Goal: Task Accomplishment & Management: Manage account settings

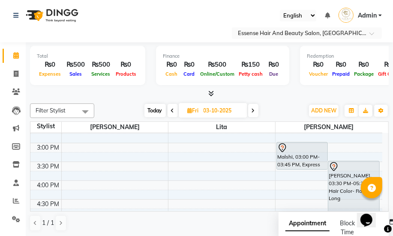
click at [155, 112] on span "Today" at bounding box center [154, 110] width 21 height 13
type input "01-10-2025"
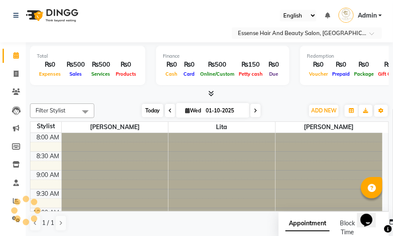
click at [155, 112] on span "Today" at bounding box center [152, 110] width 21 height 13
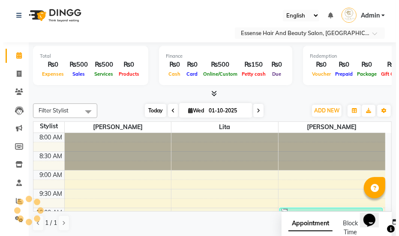
scroll to position [300, 0]
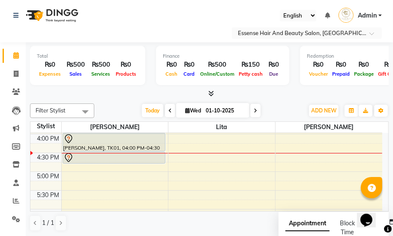
click at [69, 139] on icon at bounding box center [68, 139] width 10 height 10
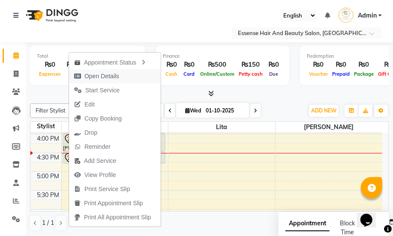
click at [105, 81] on span "Open Details" at bounding box center [101, 76] width 35 height 9
select select "7"
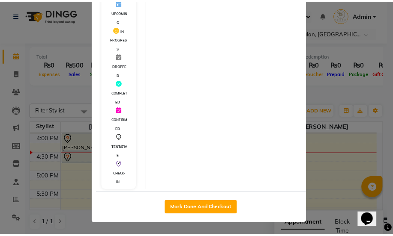
scroll to position [188, 0]
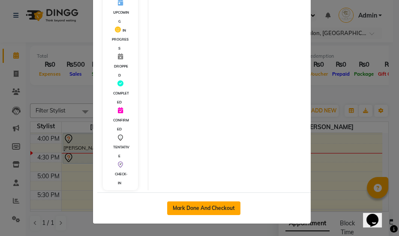
click at [201, 209] on button "Mark Done And Checkout" at bounding box center [203, 209] width 73 height 14
select select "service"
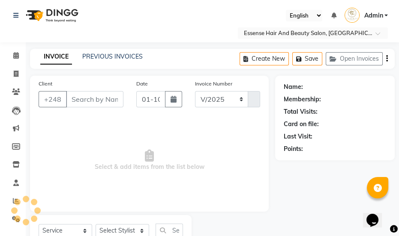
select select "8408"
type input "0414"
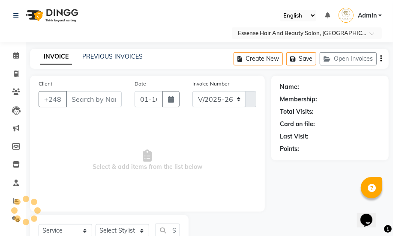
scroll to position [33, 0]
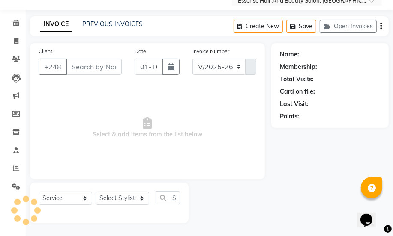
type input "2629125"
select select "81254"
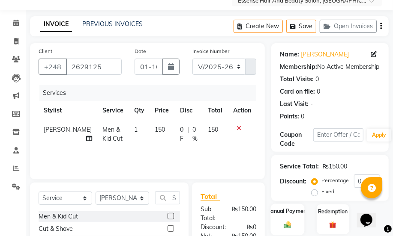
click at [289, 221] on img at bounding box center [287, 225] width 12 height 9
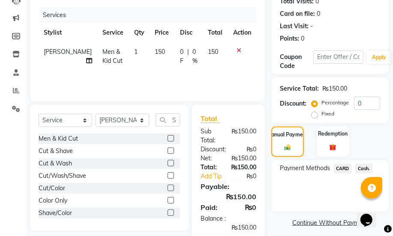
click at [361, 166] on span "Cash." at bounding box center [364, 169] width 18 height 10
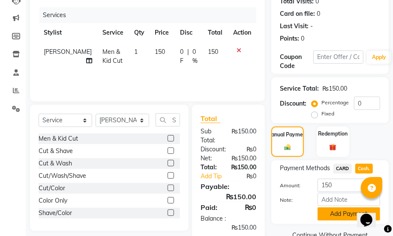
click at [347, 208] on button "Add Payment" at bounding box center [348, 214] width 63 height 13
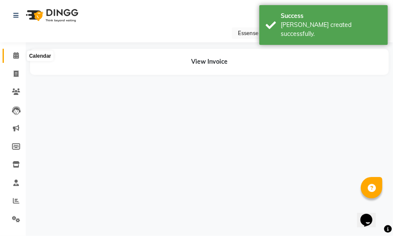
click at [17, 54] on icon at bounding box center [16, 55] width 6 height 6
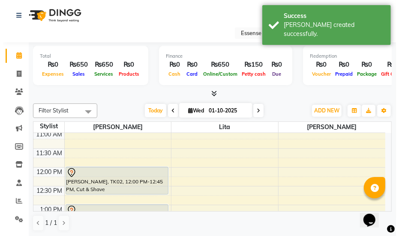
scroll to position [116, 0]
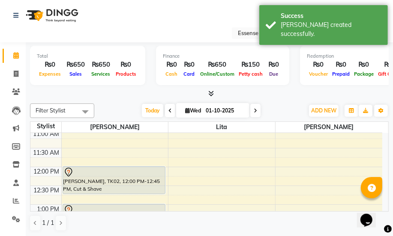
click at [69, 171] on icon at bounding box center [68, 171] width 3 height 3
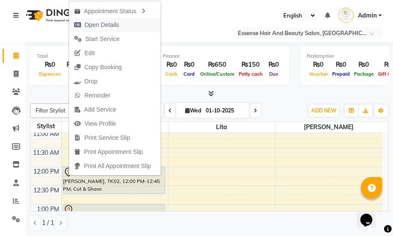
click at [109, 26] on span "Open Details" at bounding box center [101, 25] width 35 height 9
select select "7"
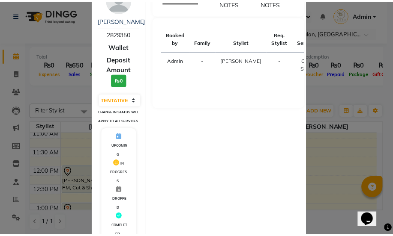
scroll to position [188, 0]
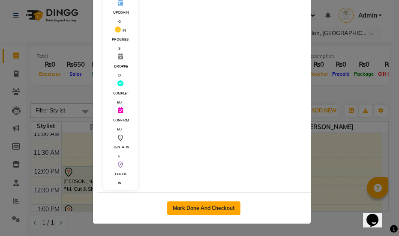
click at [201, 209] on button "Mark Done And Checkout" at bounding box center [203, 209] width 73 height 14
select select "service"
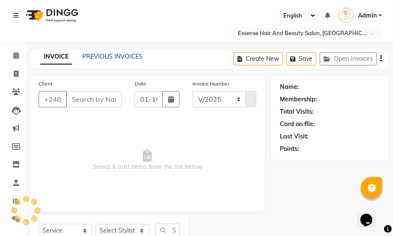
select select "8408"
type input "0415"
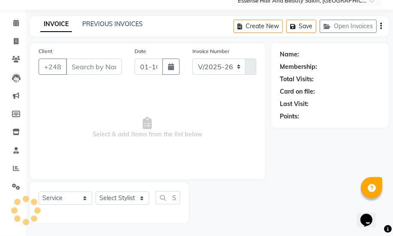
type input "2829350"
select select "81254"
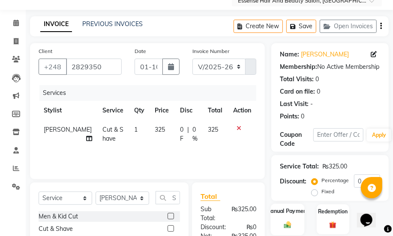
scroll to position [128, 0]
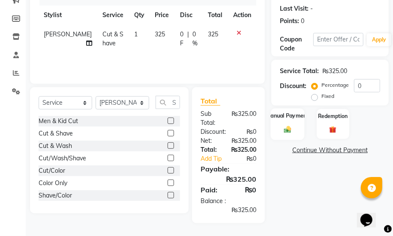
click at [290, 129] on img at bounding box center [287, 129] width 12 height 9
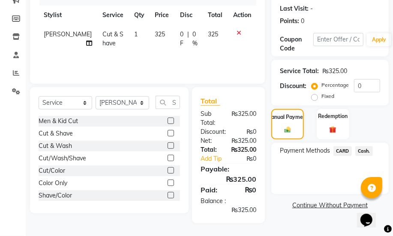
click at [368, 151] on span "Cash." at bounding box center [364, 151] width 18 height 10
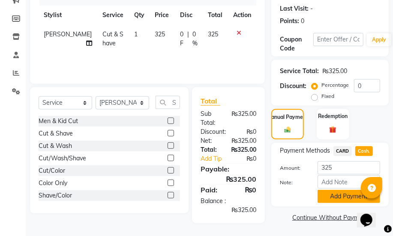
click at [336, 196] on button "Add Payment" at bounding box center [348, 196] width 63 height 13
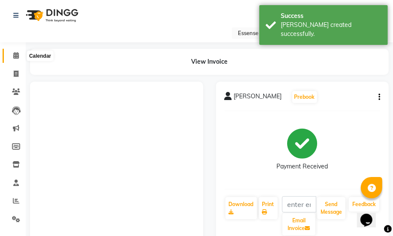
click at [16, 54] on icon at bounding box center [16, 55] width 6 height 6
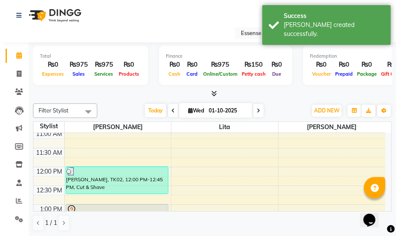
scroll to position [155, 0]
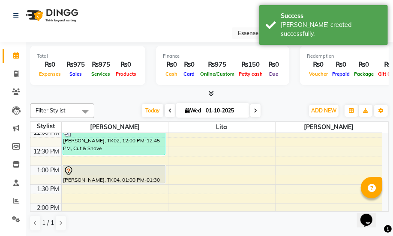
click at [69, 170] on icon at bounding box center [68, 171] width 10 height 10
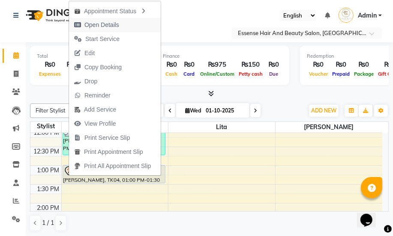
click at [89, 29] on span "Open Details" at bounding box center [101, 25] width 35 height 9
select select "7"
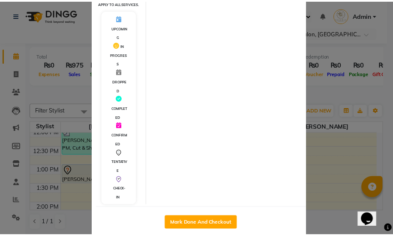
scroll to position [194, 0]
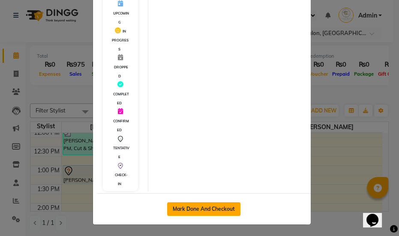
click at [209, 216] on button "Mark Done And Checkout" at bounding box center [203, 210] width 73 height 14
select select "service"
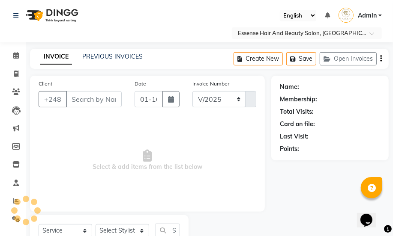
select select "8408"
type input "0416"
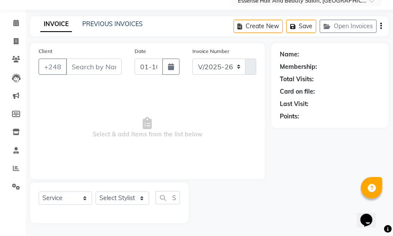
type input "2576387"
select select "81254"
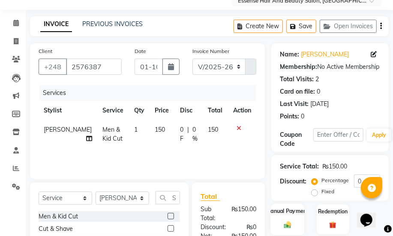
scroll to position [72, 0]
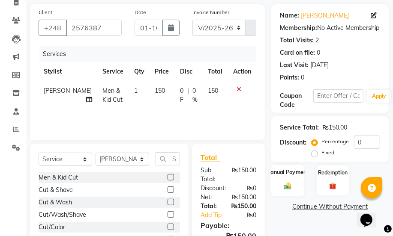
click at [288, 179] on div "Manual Payment" at bounding box center [287, 180] width 34 height 31
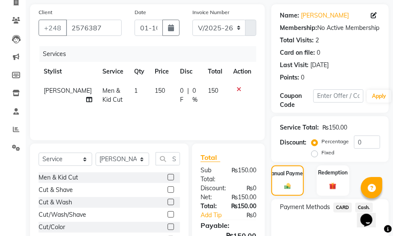
click at [355, 203] on span "Cash." at bounding box center [364, 208] width 18 height 10
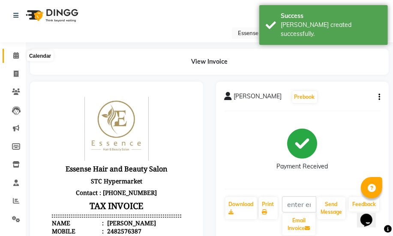
click at [19, 54] on span at bounding box center [16, 56] width 15 height 10
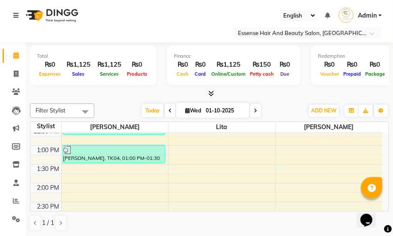
scroll to position [137, 0]
